Goal: Obtain resource: Obtain resource

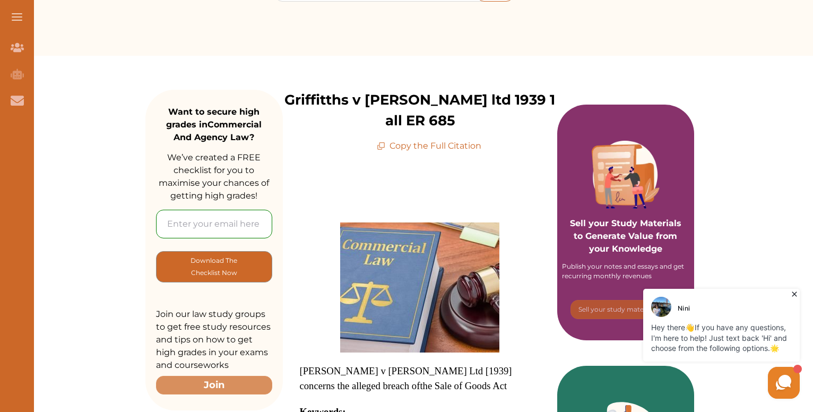
scroll to position [81, 0]
click at [397, 147] on p "Copy the Full Citation" at bounding box center [429, 145] width 104 height 13
click at [410, 144] on p "Copy the Full Citation" at bounding box center [429, 145] width 104 height 13
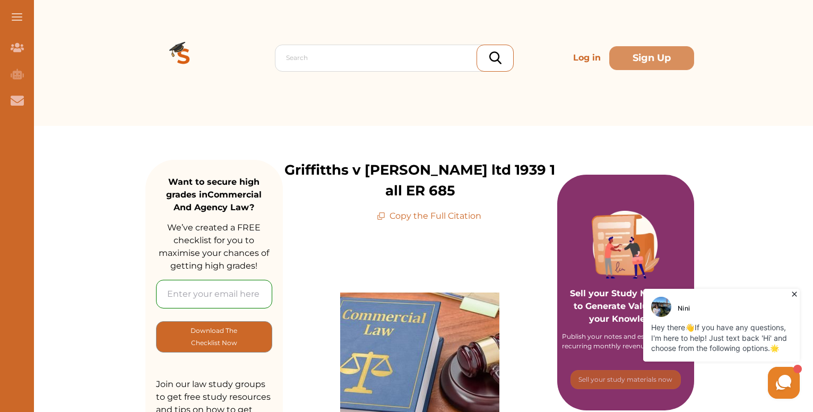
scroll to position [0, 0]
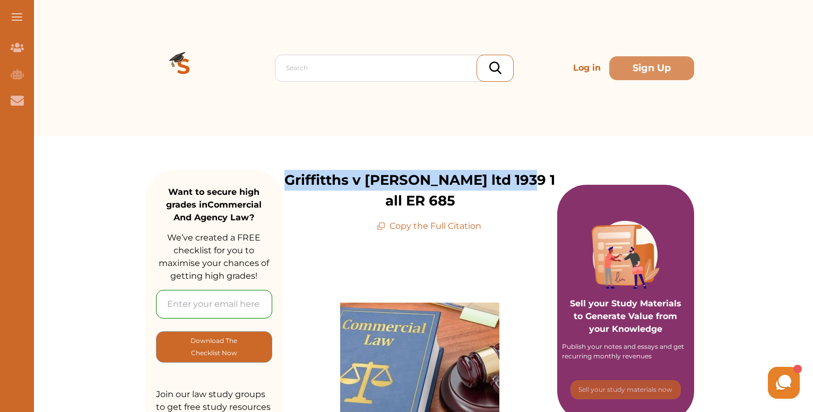
drag, startPoint x: 288, startPoint y: 179, endPoint x: 521, endPoint y: 183, distance: 232.9
click at [521, 183] on p "Griffitths v [PERSON_NAME] ltd 1939 1 all ER 685" at bounding box center [420, 190] width 274 height 41
copy p "Griffitths v [PERSON_NAME] ltd 1939"
